Goal: Task Accomplishment & Management: Use online tool/utility

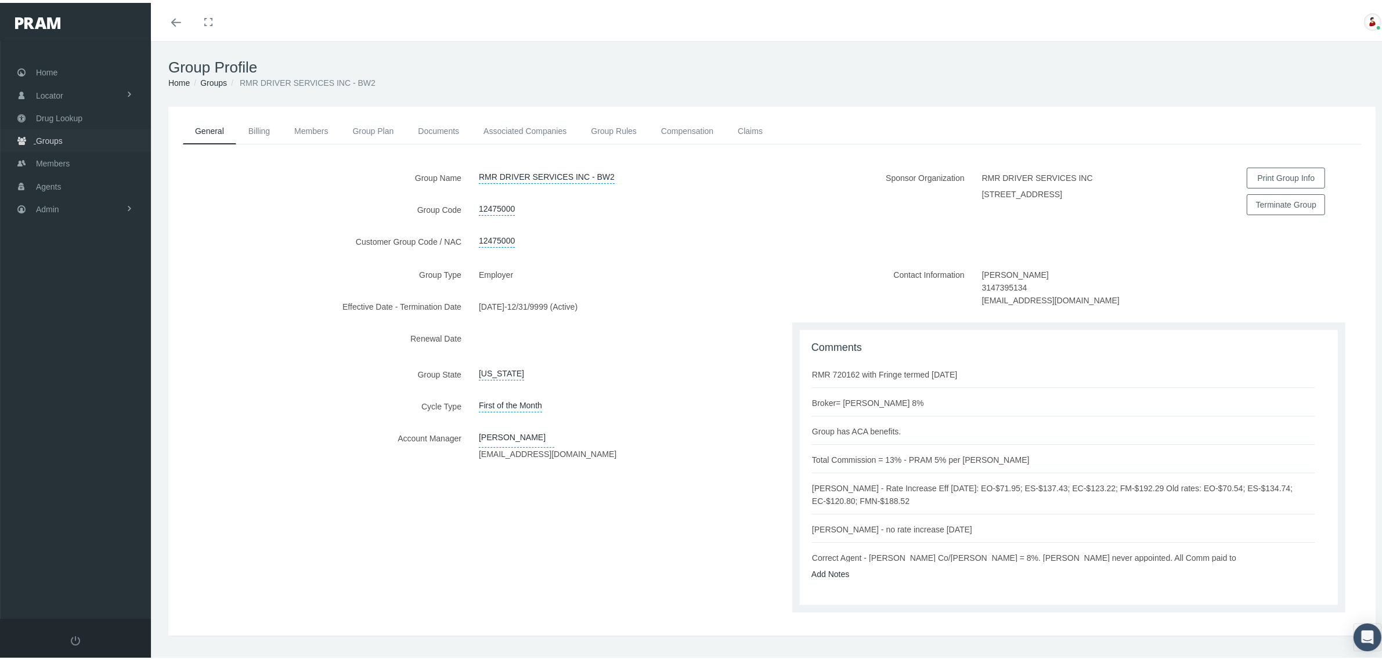
click at [50, 135] on span "Groups" at bounding box center [49, 138] width 27 height 22
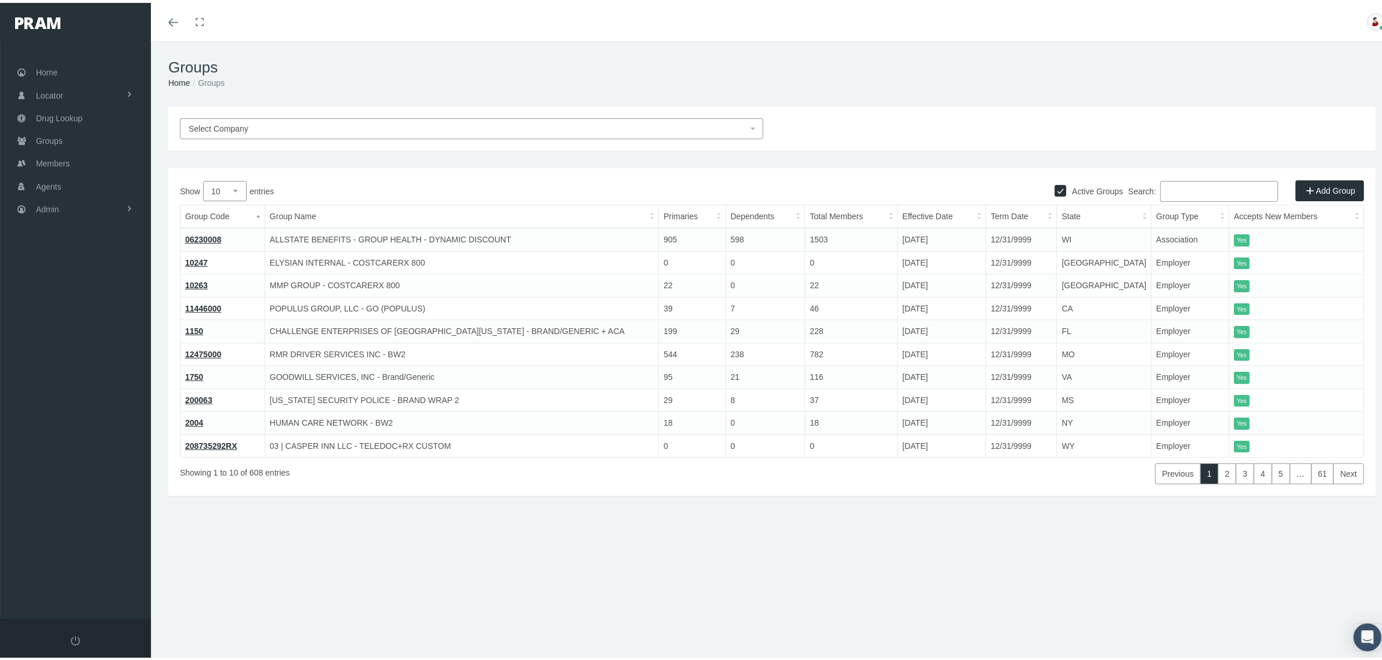
click at [1160, 193] on input "Search:" at bounding box center [1219, 188] width 118 height 21
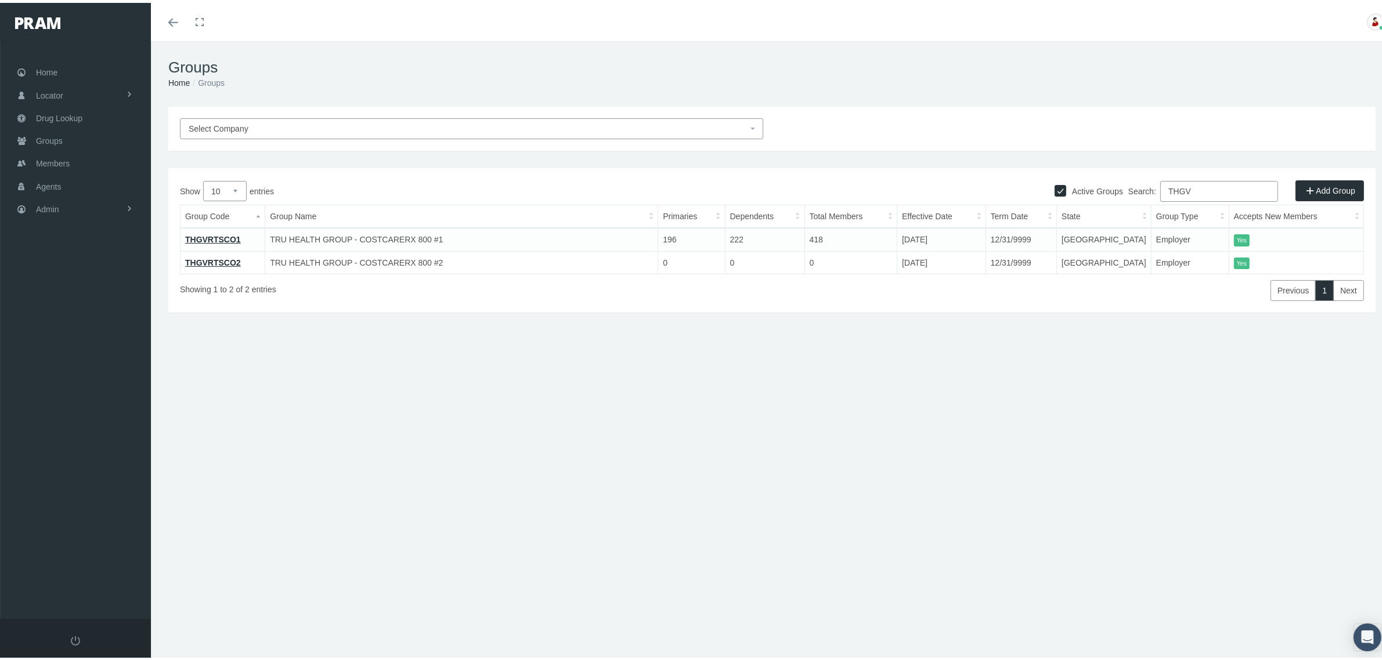
type input "THGV"
click at [224, 235] on link "THGVRTSCO1" at bounding box center [213, 236] width 56 height 9
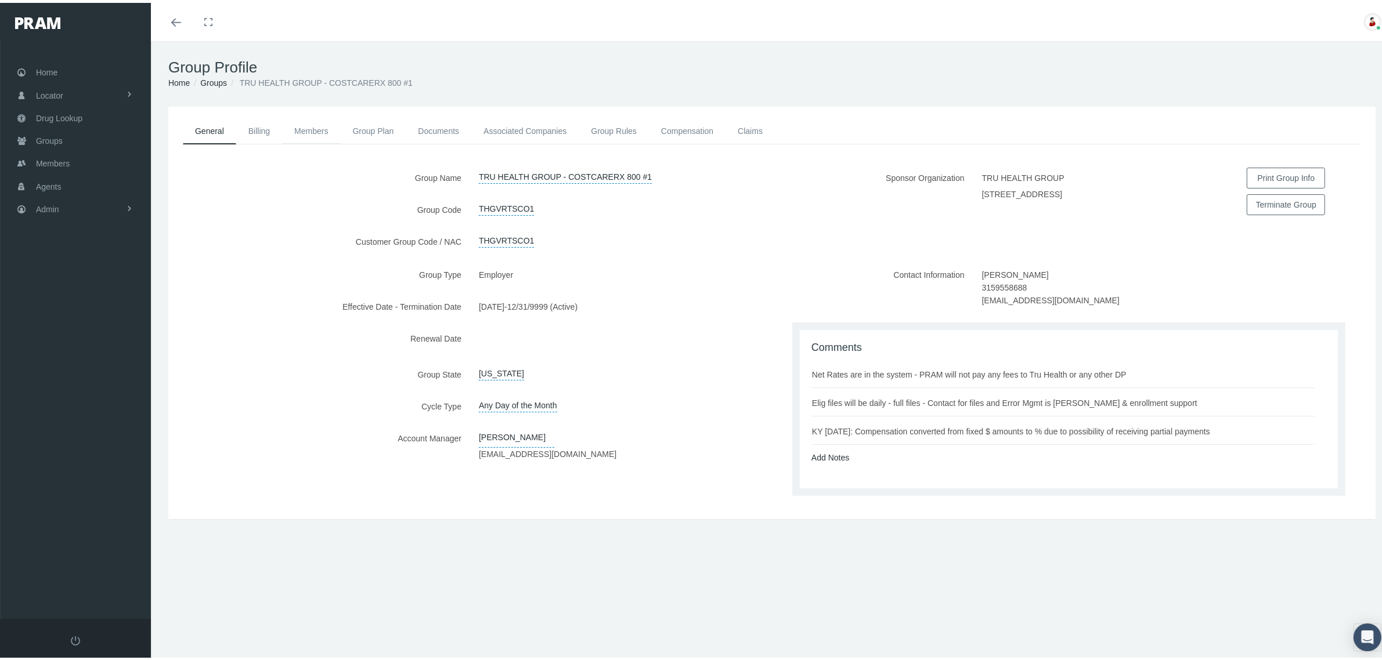
click at [312, 129] on link "Members" at bounding box center [311, 128] width 58 height 26
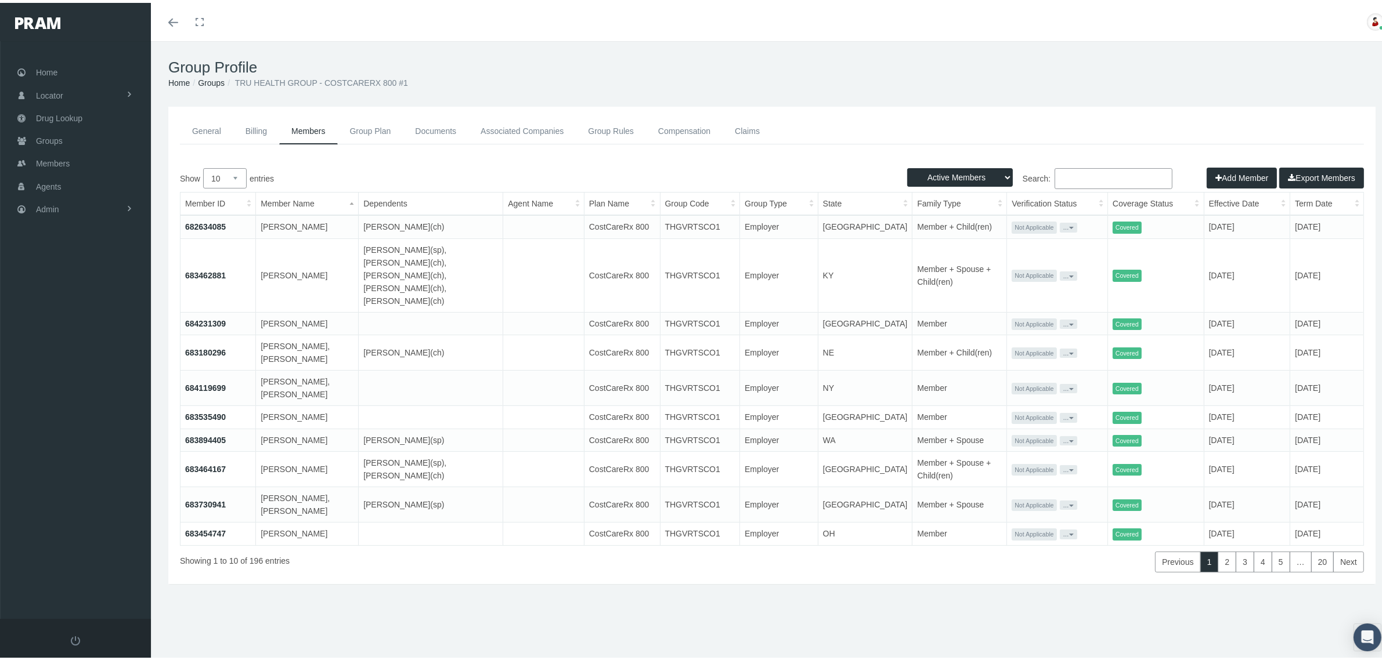
click at [236, 175] on select "10 25 50 100" at bounding box center [225, 175] width 44 height 20
select select "100"
click at [203, 165] on select "10 25 50 100" at bounding box center [225, 175] width 44 height 20
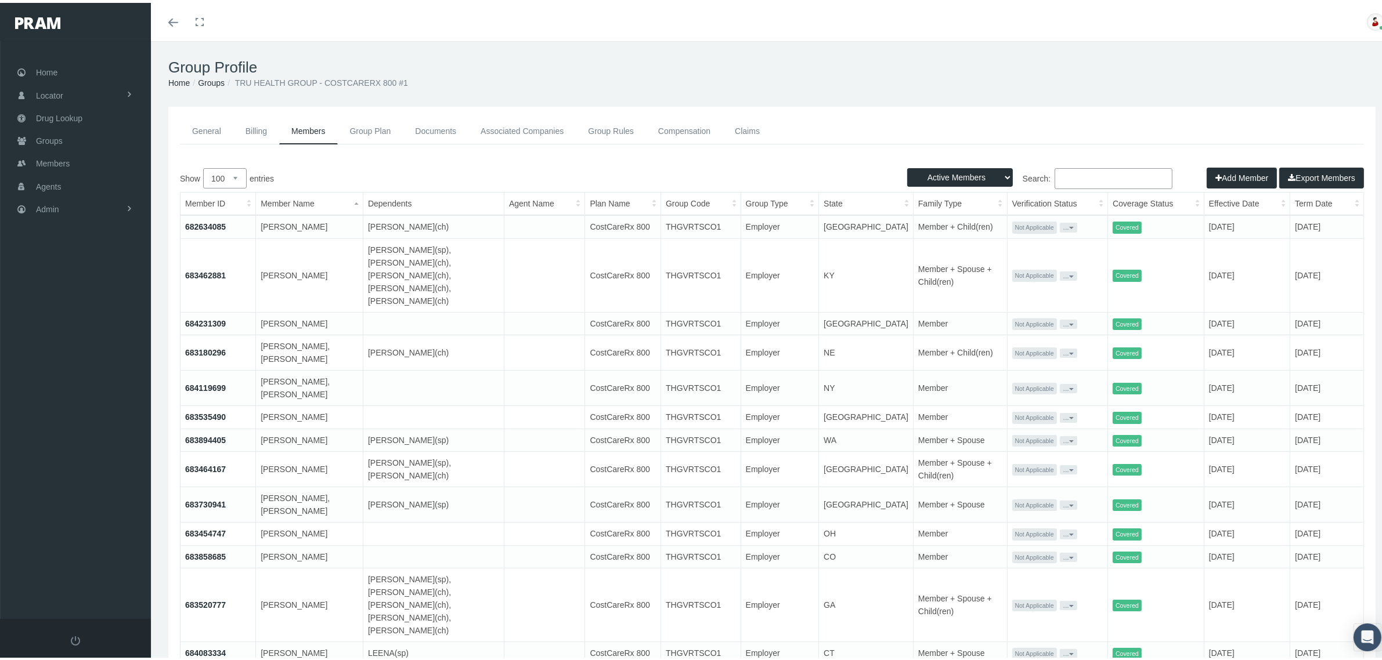
click at [211, 222] on link "682634085" at bounding box center [205, 223] width 41 height 9
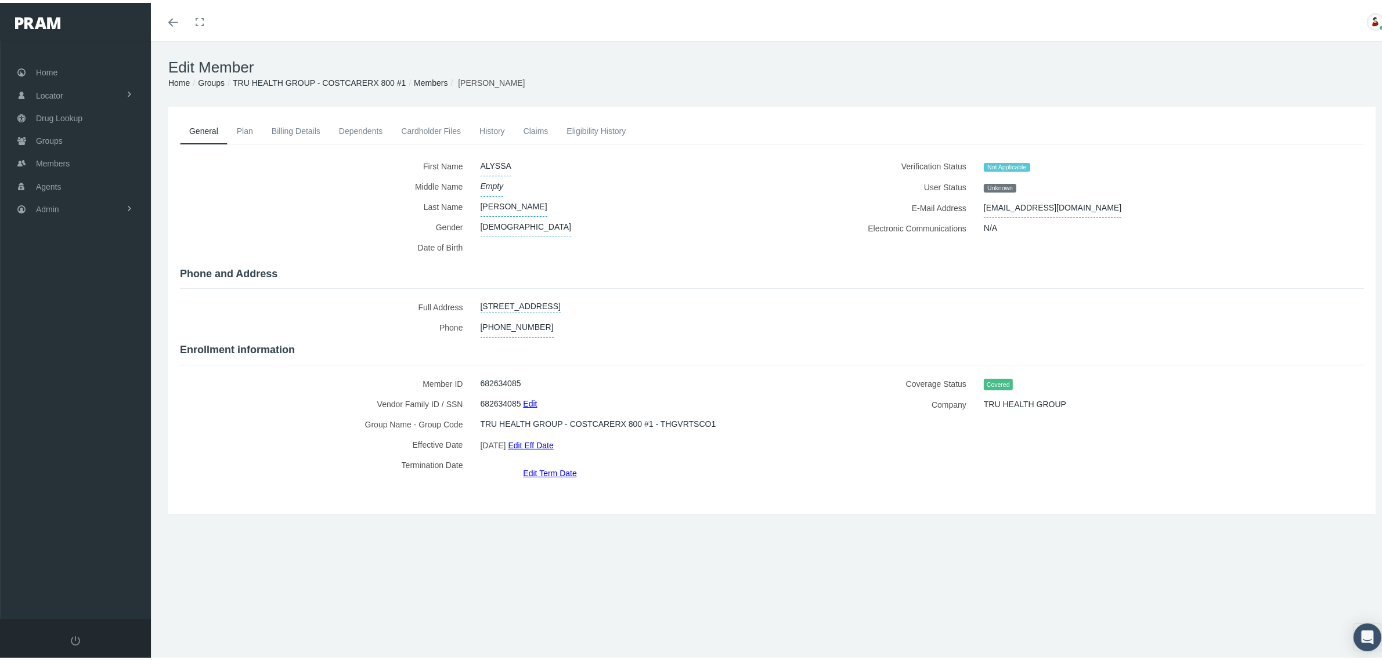
click at [595, 129] on link "Eligibility History" at bounding box center [596, 128] width 78 height 26
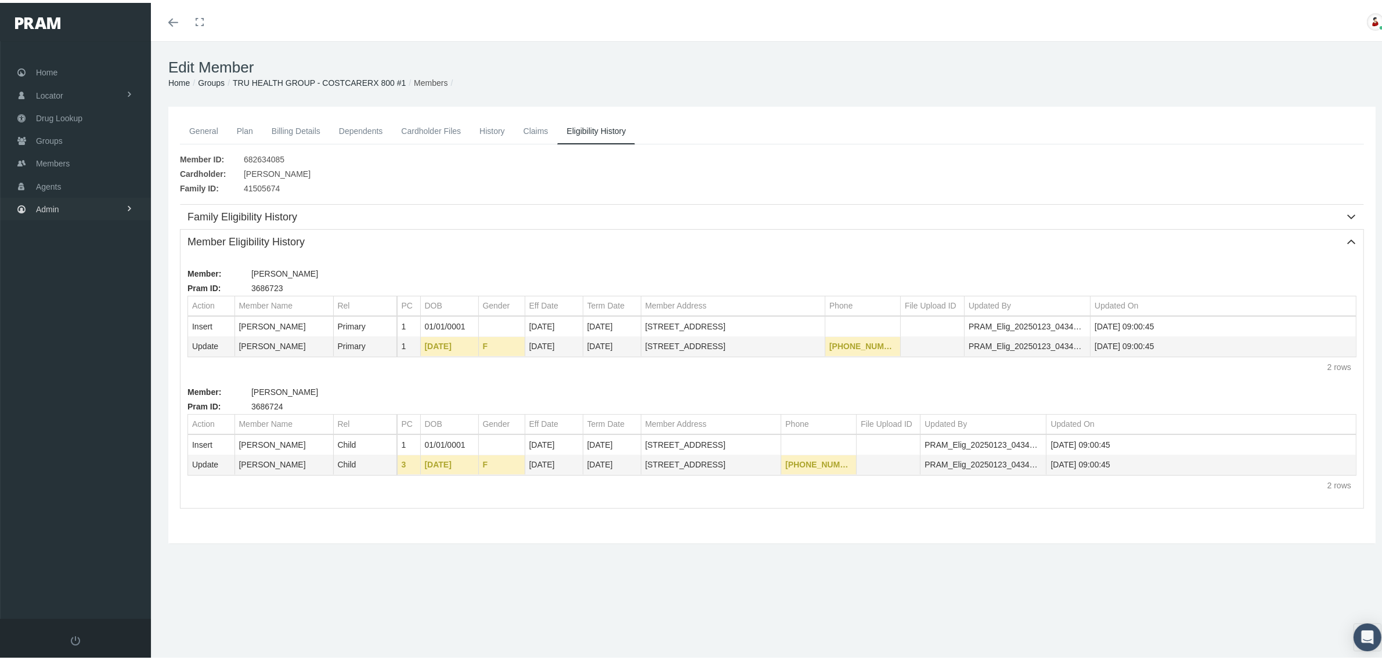
click at [83, 206] on link "Admin" at bounding box center [75, 206] width 151 height 23
click at [77, 419] on link "Content" at bounding box center [75, 423] width 151 height 20
click at [87, 538] on span "File Processing" at bounding box center [76, 546] width 56 height 20
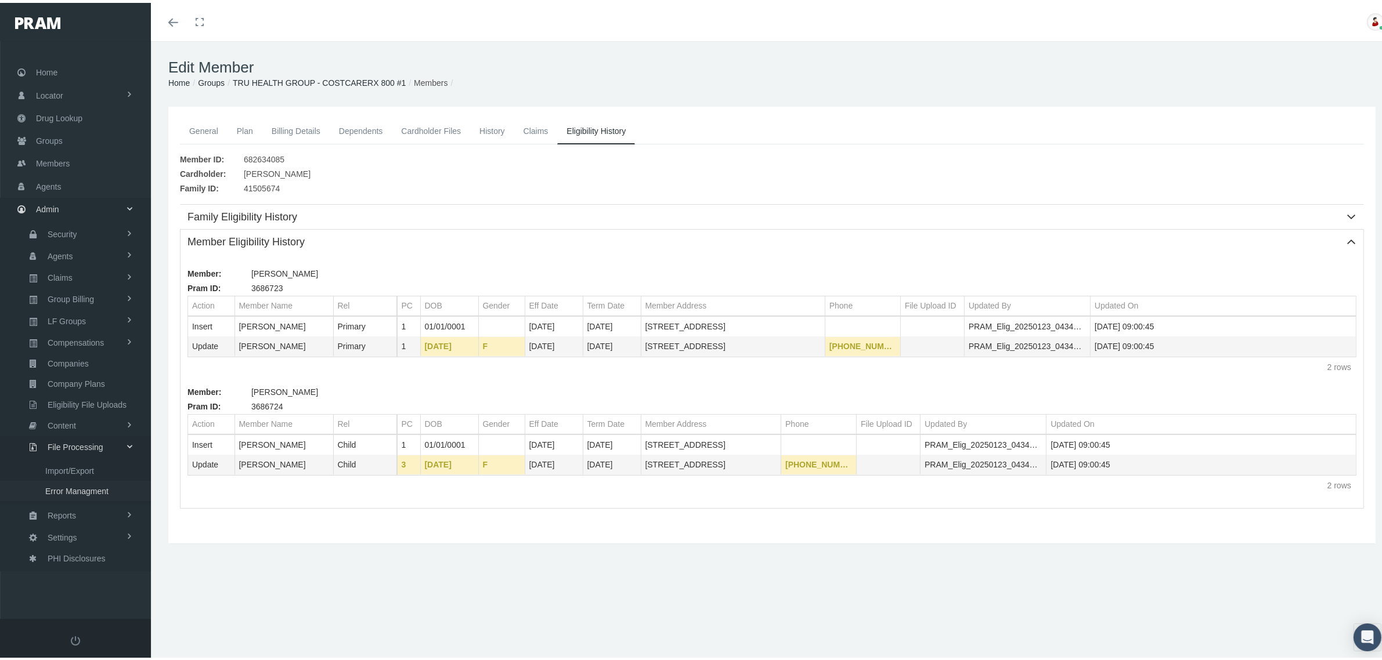
click at [90, 485] on span "Error Managment" at bounding box center [76, 489] width 63 height 20
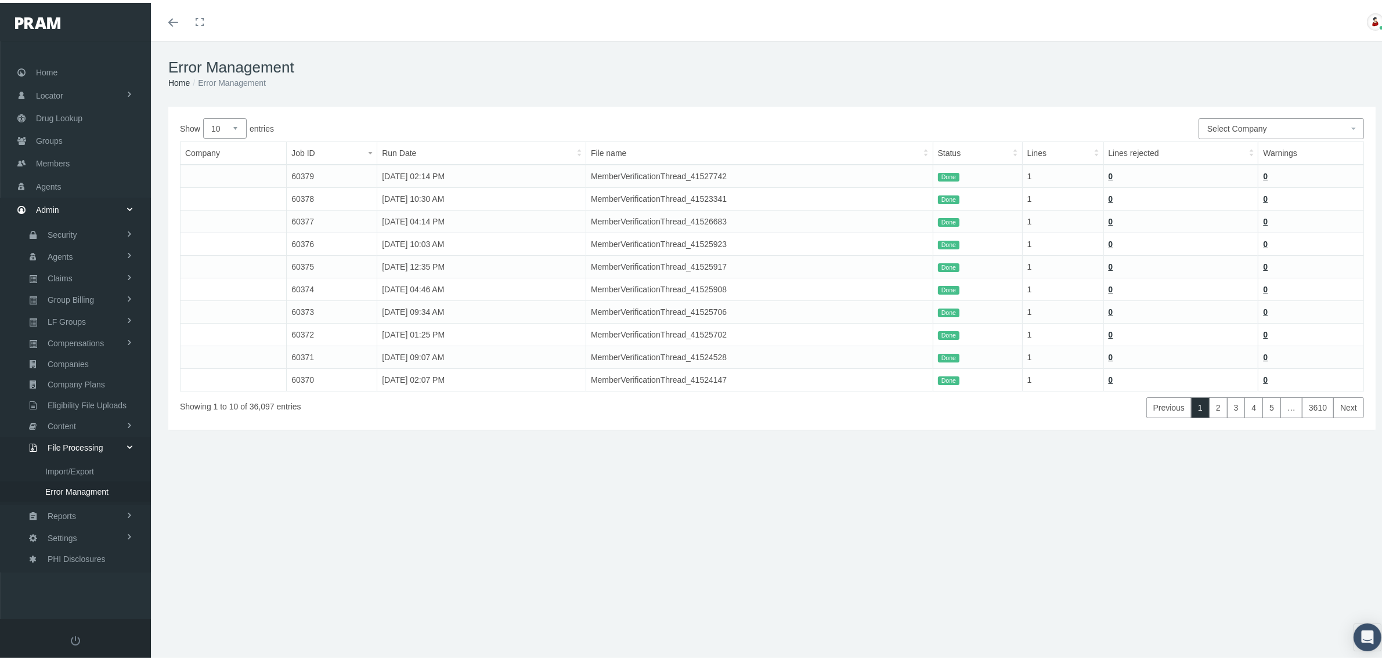
click at [1277, 125] on span "Select Company" at bounding box center [1277, 126] width 141 height 13
type input "TRU H"
select select "9118"
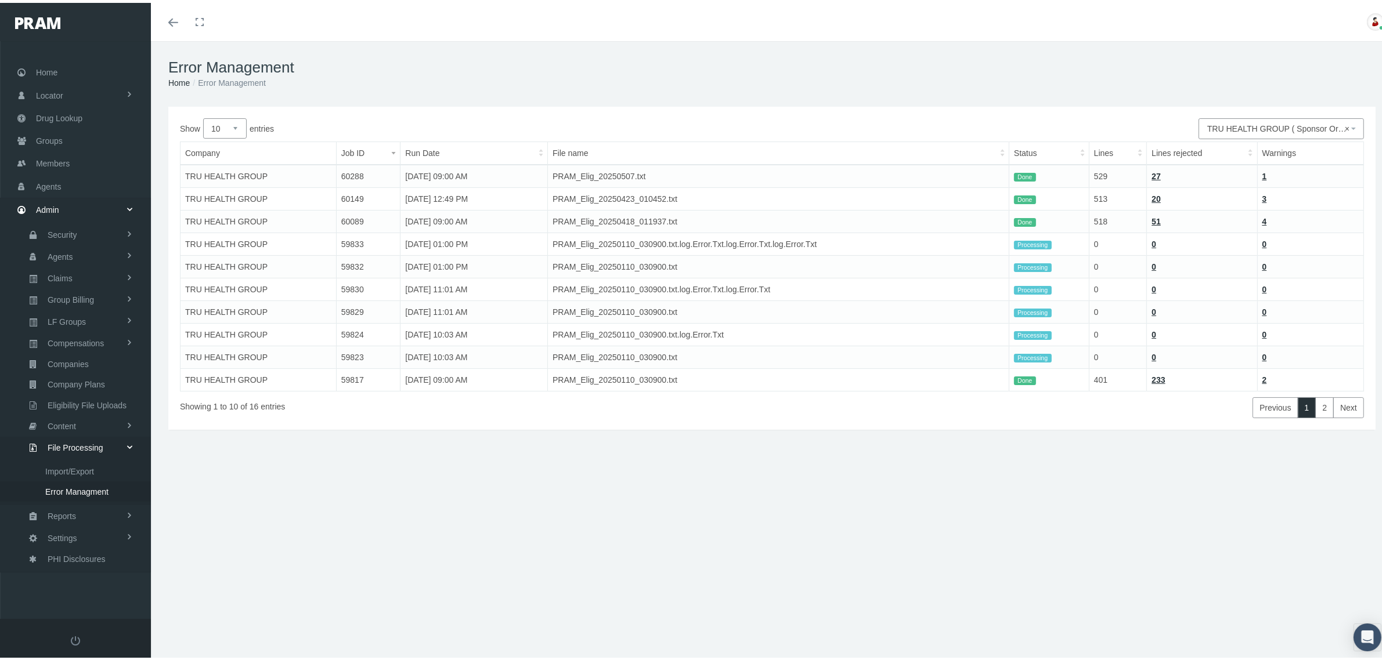
click at [239, 123] on select "10 25 50 100" at bounding box center [225, 125] width 44 height 20
select select "100"
click at [203, 115] on select "10 25 50 100" at bounding box center [225, 125] width 44 height 20
